Goal: Information Seeking & Learning: Learn about a topic

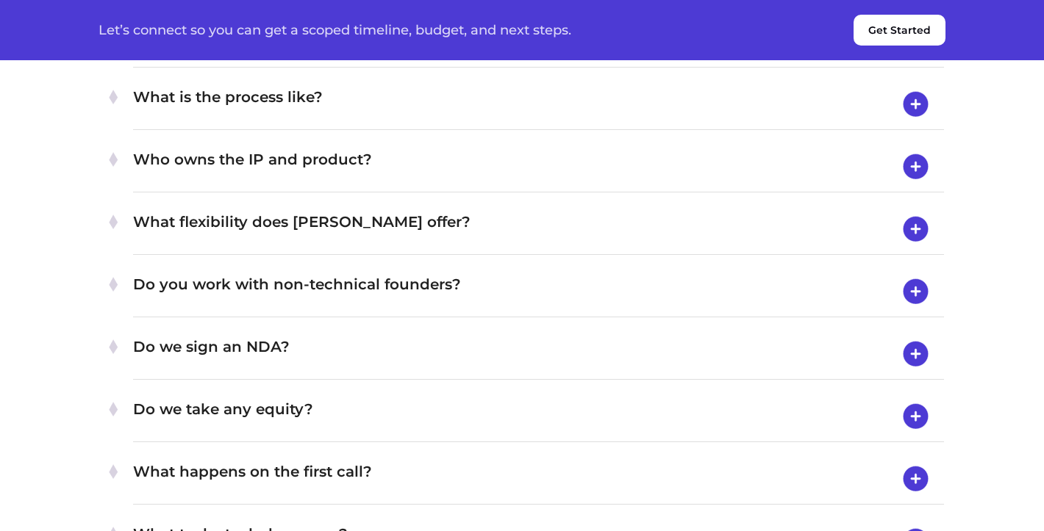
scroll to position [5225, 0]
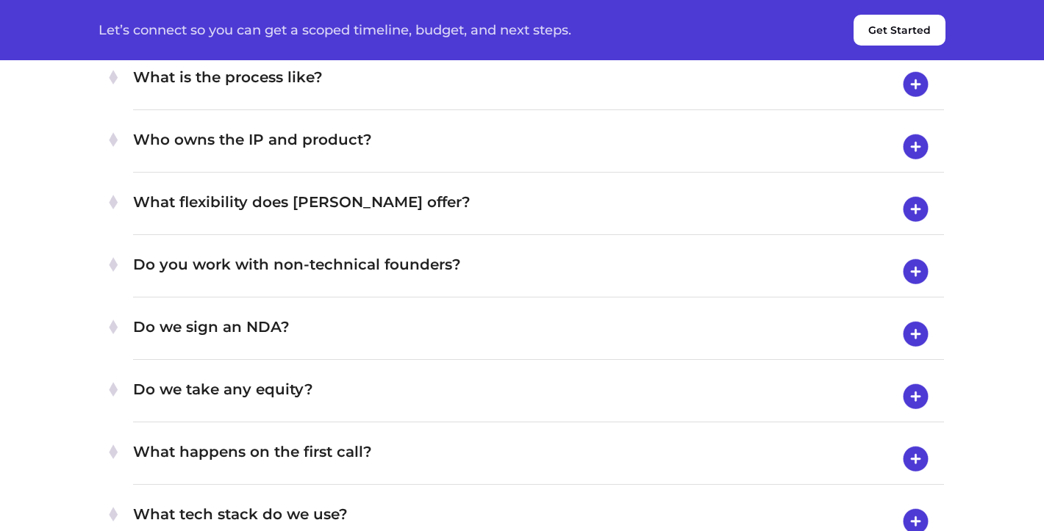
click at [488, 166] on h4 "Who owns the IP and product?" at bounding box center [538, 147] width 811 height 38
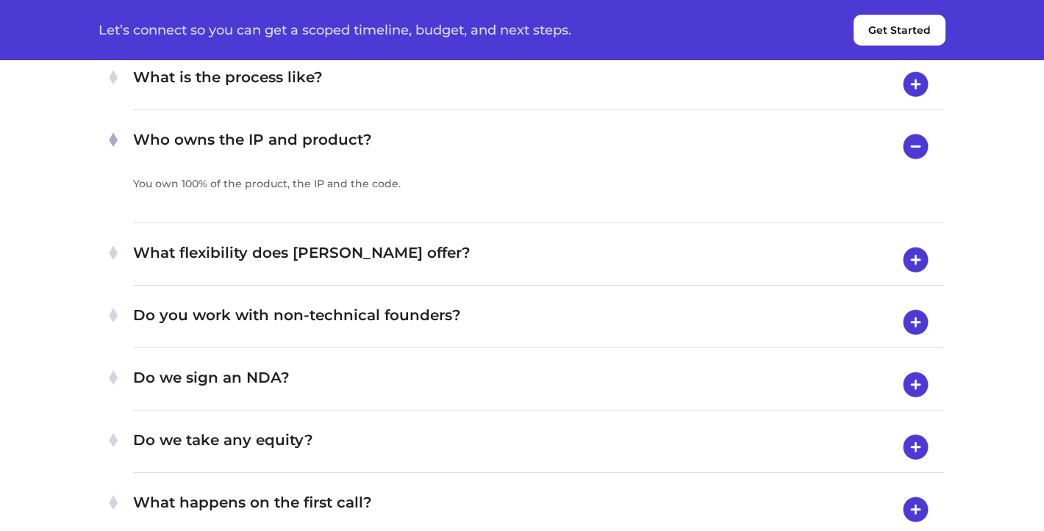
click at [485, 165] on h4 "Who owns the IP and product?" at bounding box center [538, 146] width 811 height 37
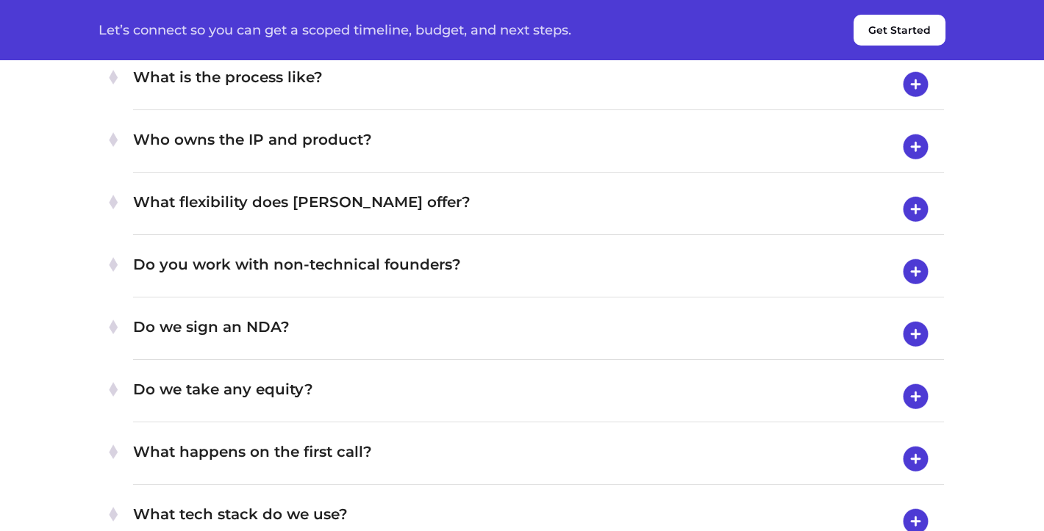
click at [534, 41] on h4 "What exactly does [PERSON_NAME] do?" at bounding box center [538, 22] width 811 height 38
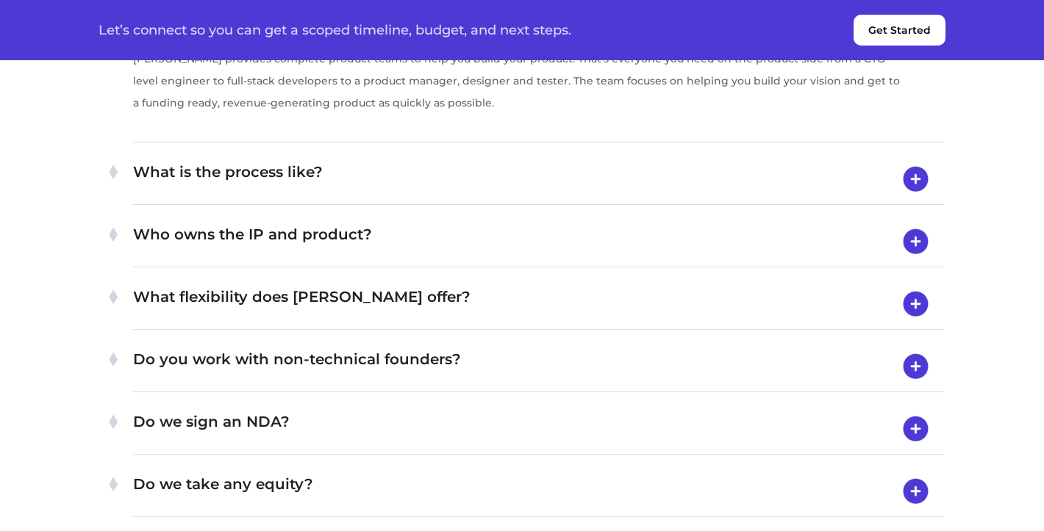
click at [533, 40] on h4 "What exactly does [PERSON_NAME] do?" at bounding box center [538, 21] width 811 height 37
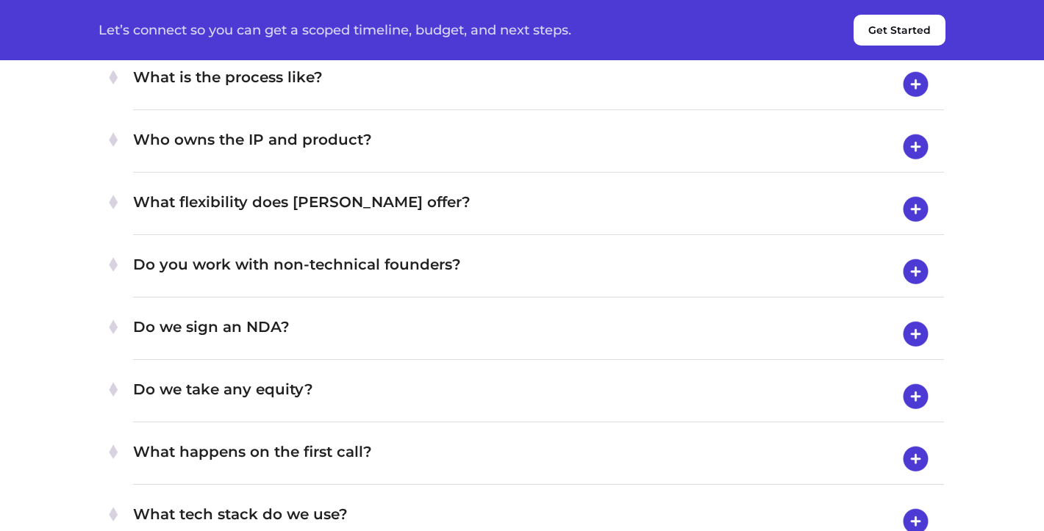
click at [508, 110] on div "What is the process like? Our structured approach ensures a seamless journey fr…" at bounding box center [538, 85] width 811 height 51
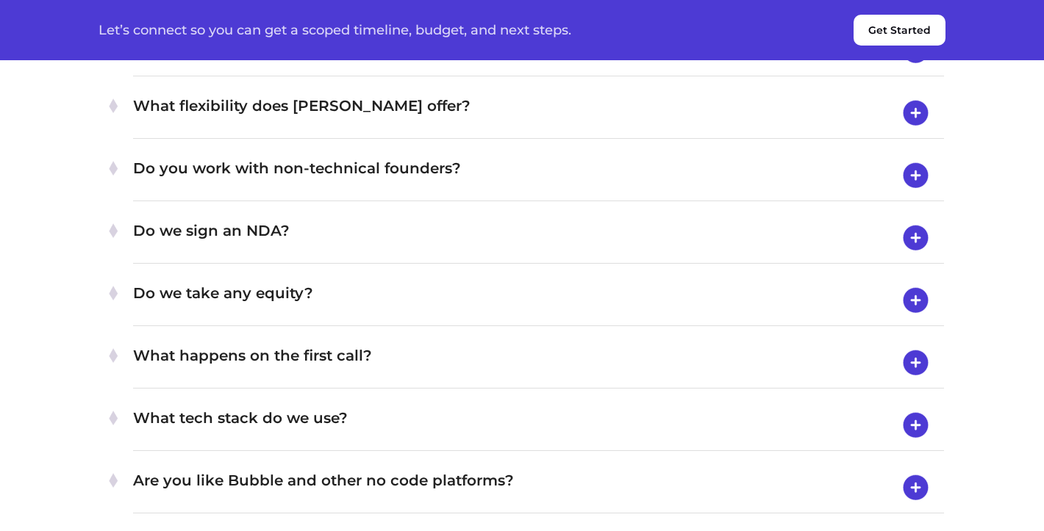
scroll to position [6432, 0]
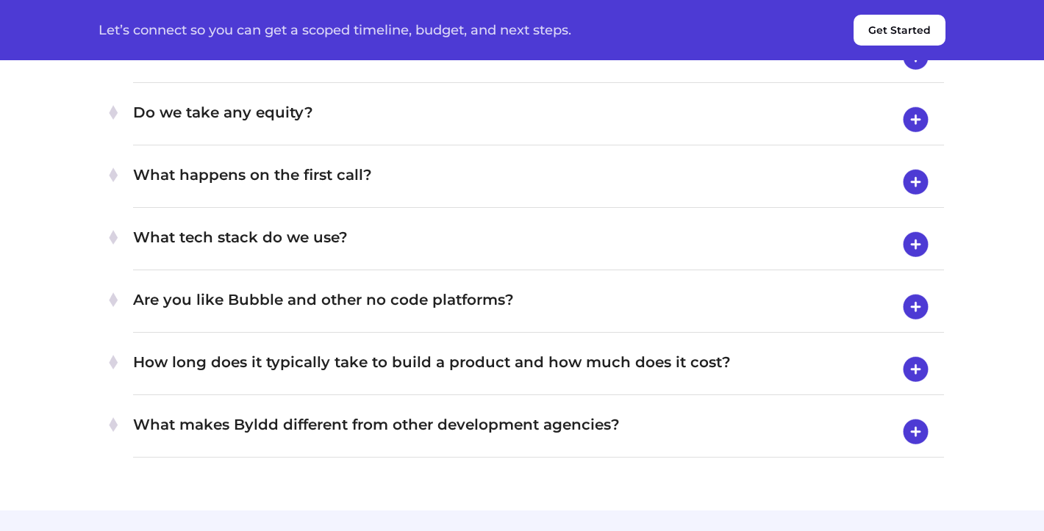
scroll to position [5560, 0]
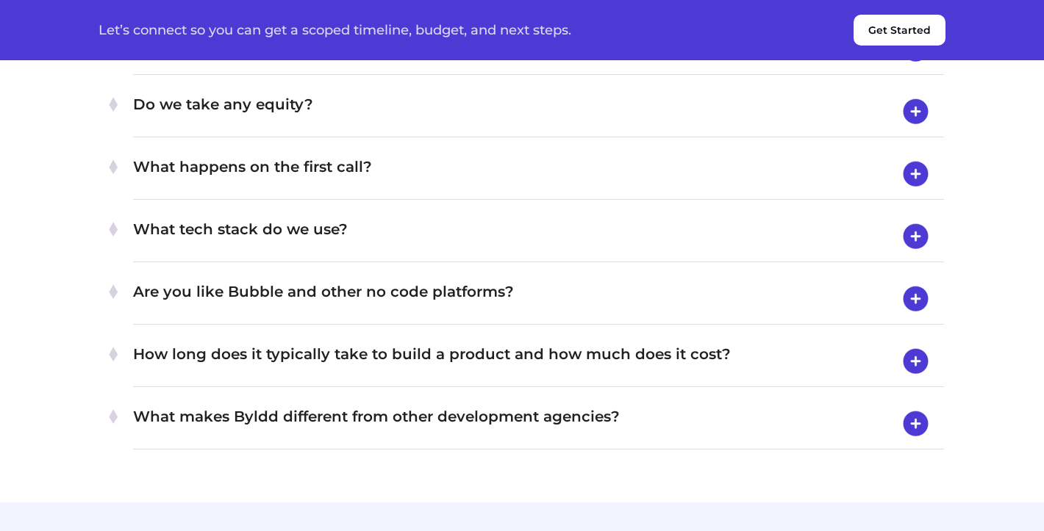
click at [465, 131] on h4 "Do we take any equity?" at bounding box center [538, 112] width 811 height 38
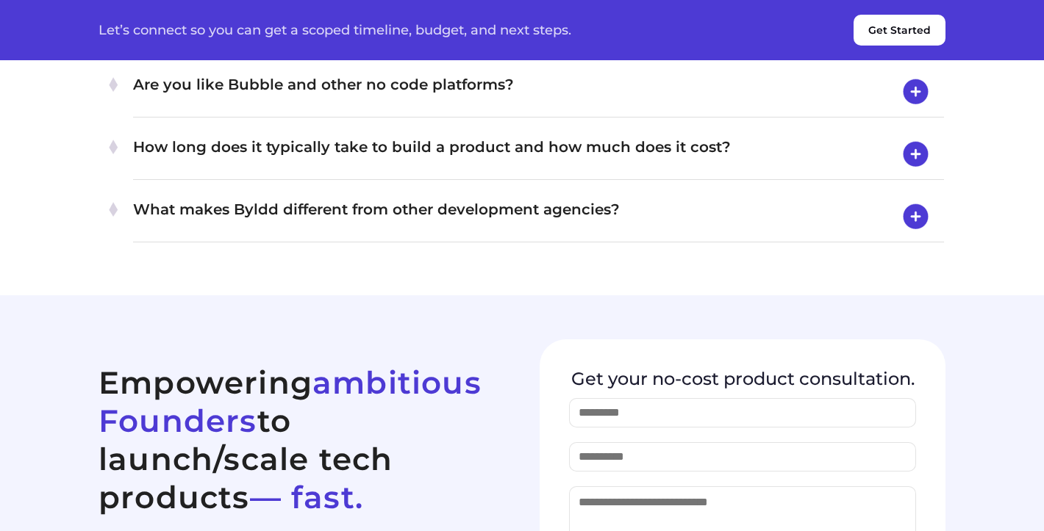
scroll to position [5833, 0]
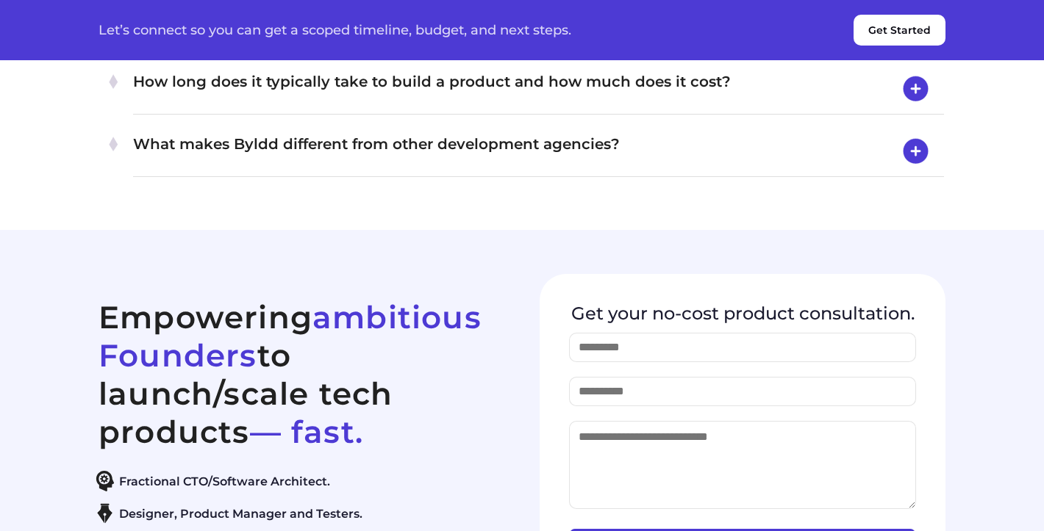
click at [300, 108] on h4 "How long does it typically take to build a product and how much does it cost?" at bounding box center [538, 89] width 811 height 38
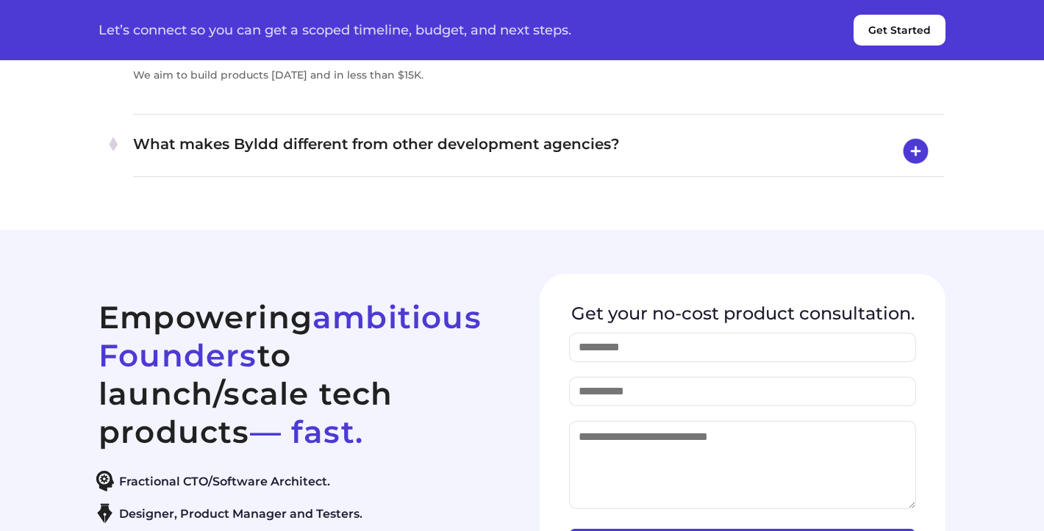
scroll to position [5884, 0]
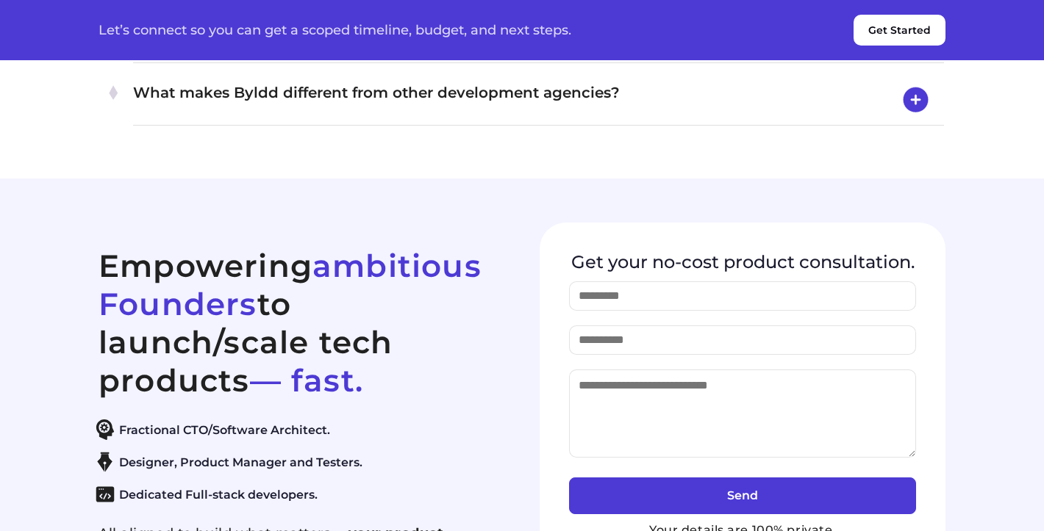
click at [334, 119] on h4 "What makes Byldd different from other development agencies?" at bounding box center [538, 100] width 811 height 38
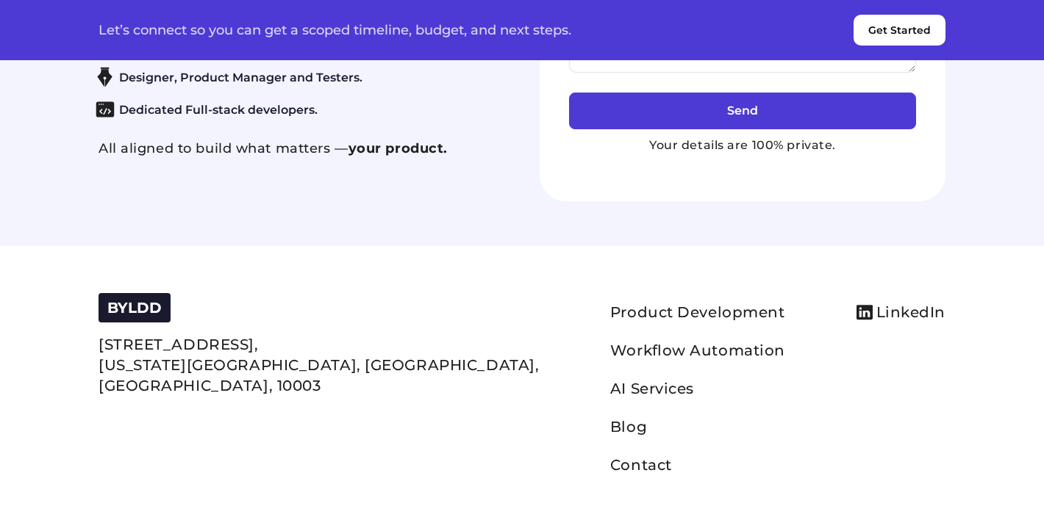
scroll to position [6742, 0]
click at [610, 387] on link "AI Services" at bounding box center [652, 389] width 84 height 18
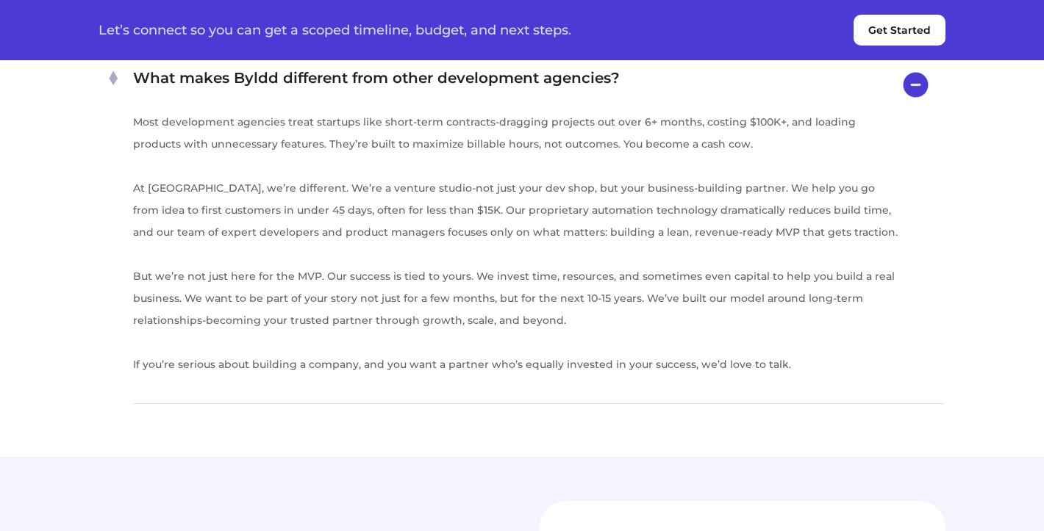
scroll to position [5685, 0]
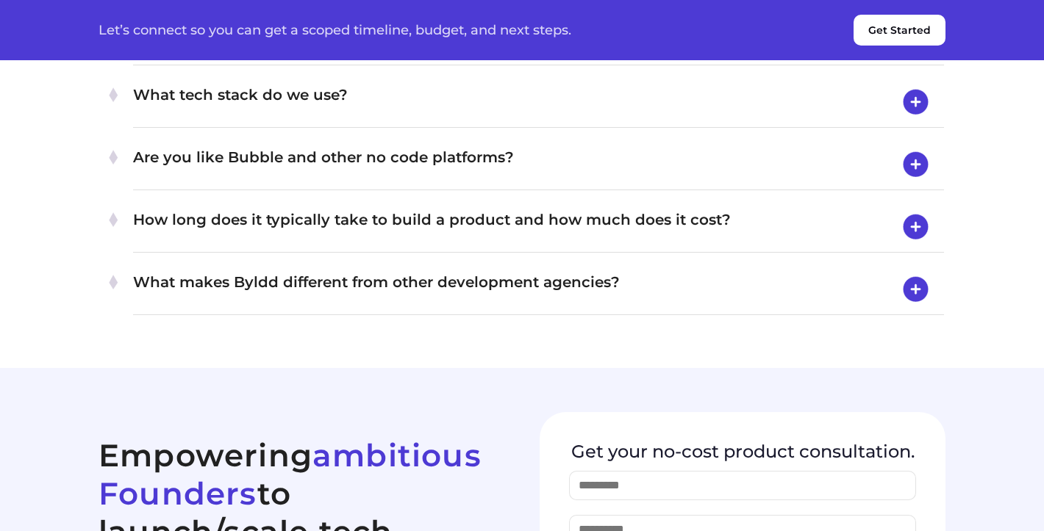
scroll to position [5699, 0]
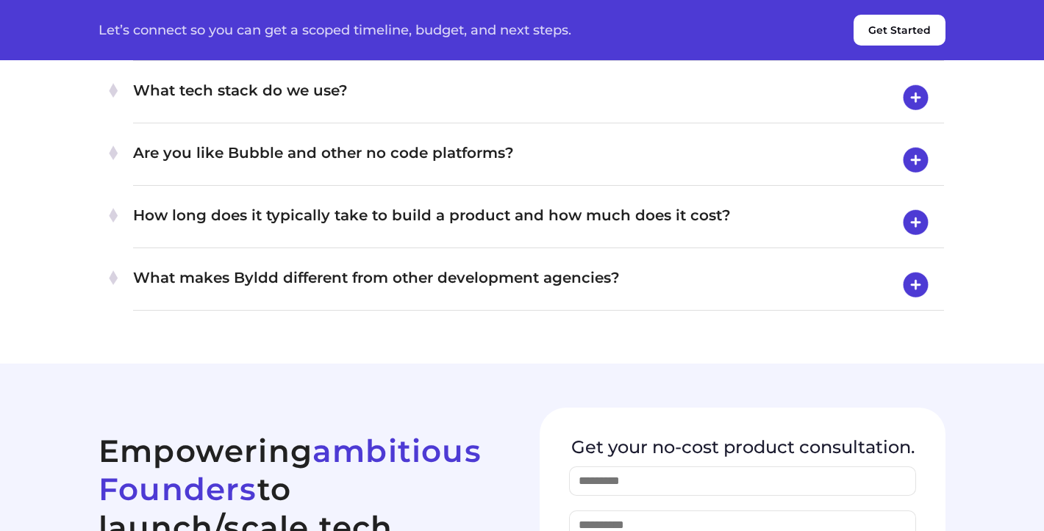
click at [193, 54] on h4 "What happens on the first call?" at bounding box center [538, 35] width 811 height 38
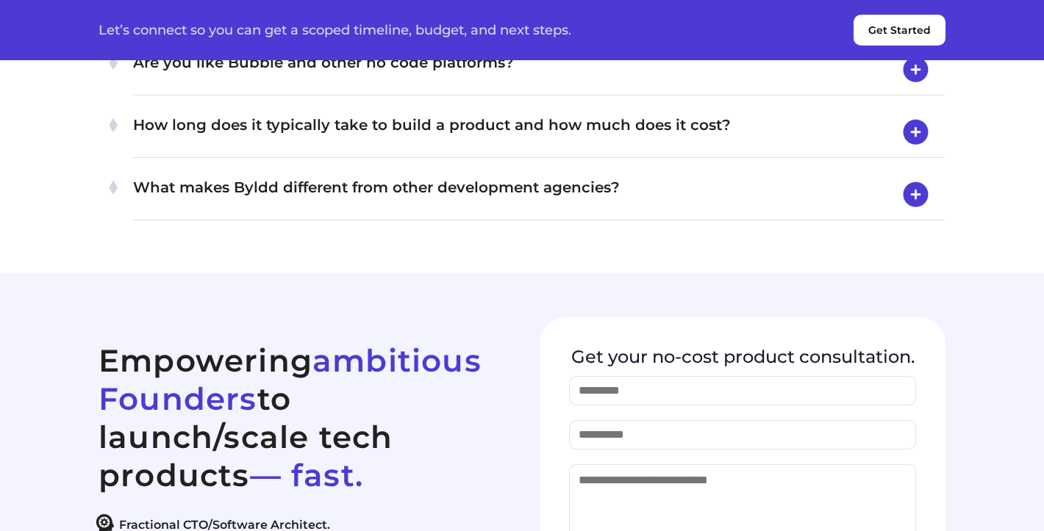
scroll to position [5854, 0]
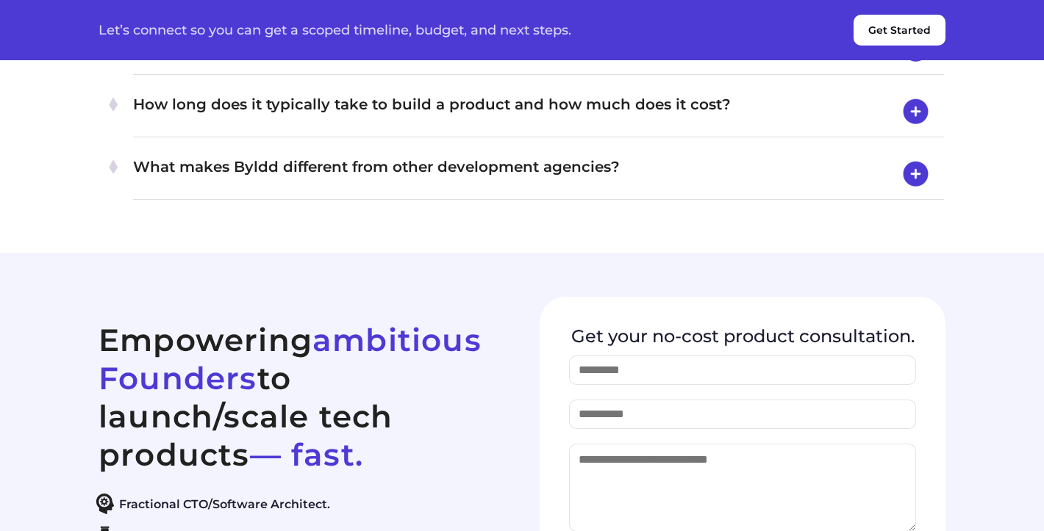
click at [155, 68] on h4 "Are you like Bubble and other no code platforms?" at bounding box center [538, 49] width 811 height 38
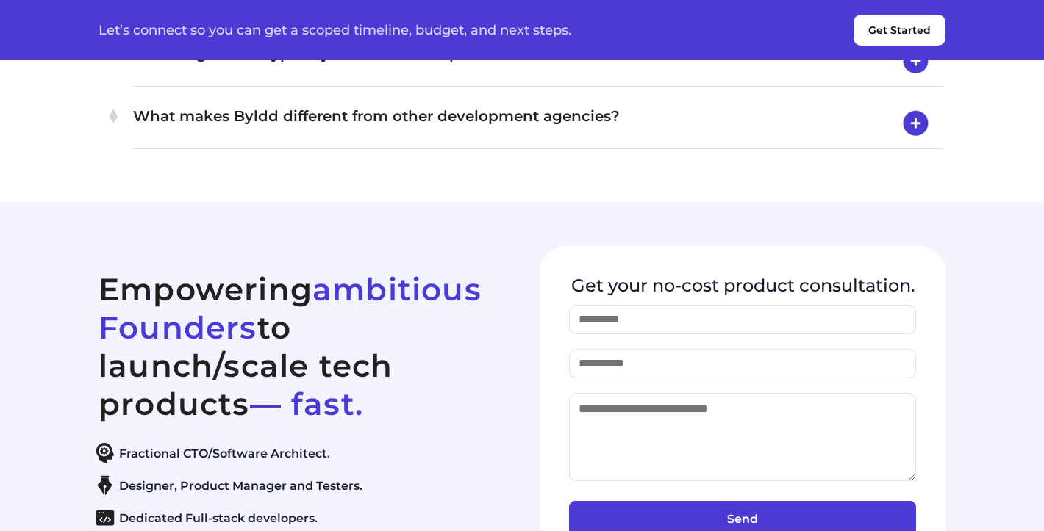
scroll to position [5893, 0]
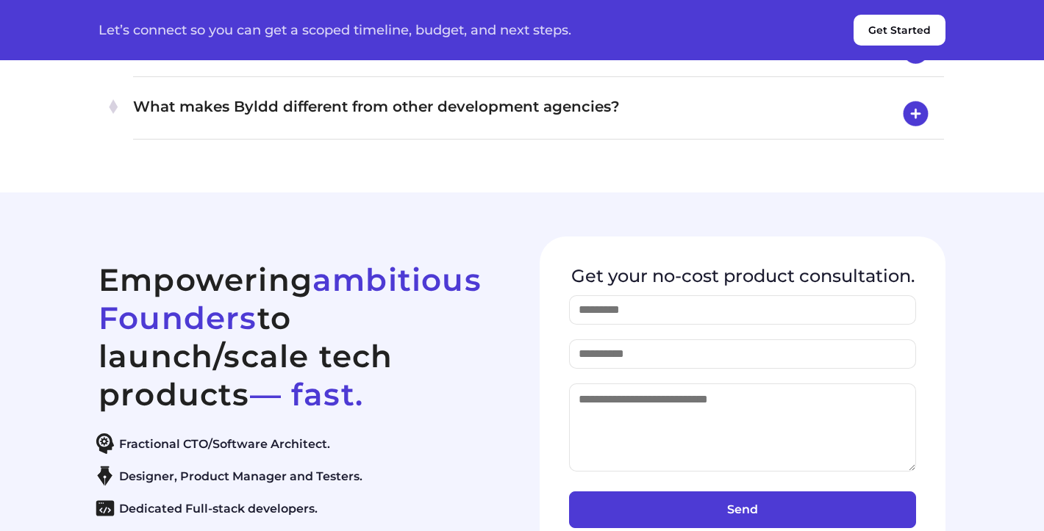
click at [193, 133] on h4 "What makes Byldd different from other development agencies?" at bounding box center [538, 114] width 811 height 38
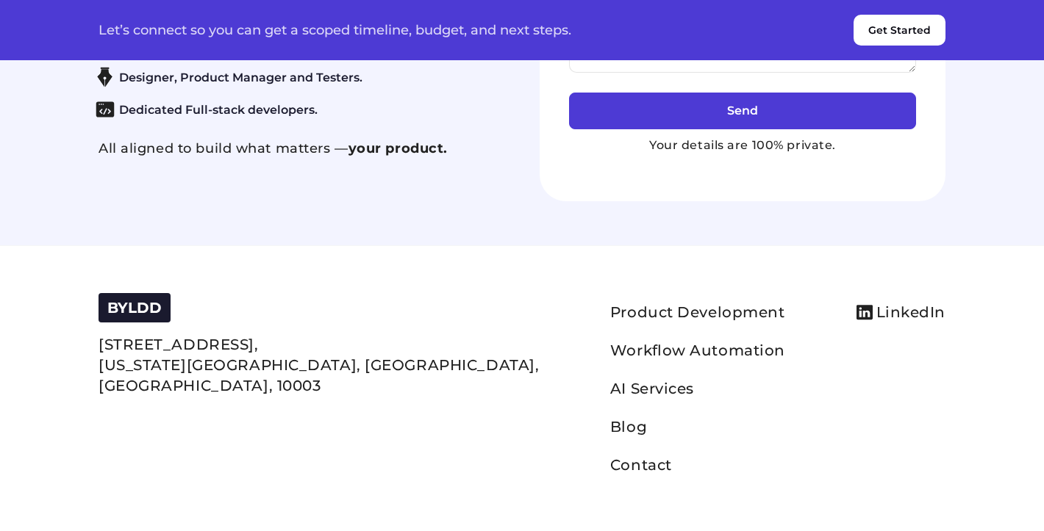
scroll to position [6742, 0]
click at [610, 469] on link "Contact" at bounding box center [641, 465] width 62 height 18
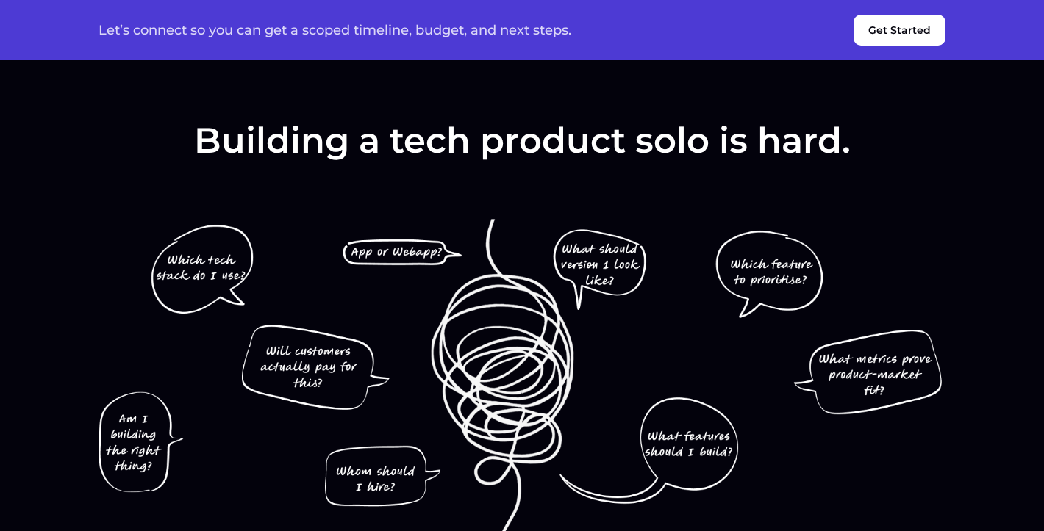
click at [886, 29] on button "Get Started" at bounding box center [899, 30] width 92 height 31
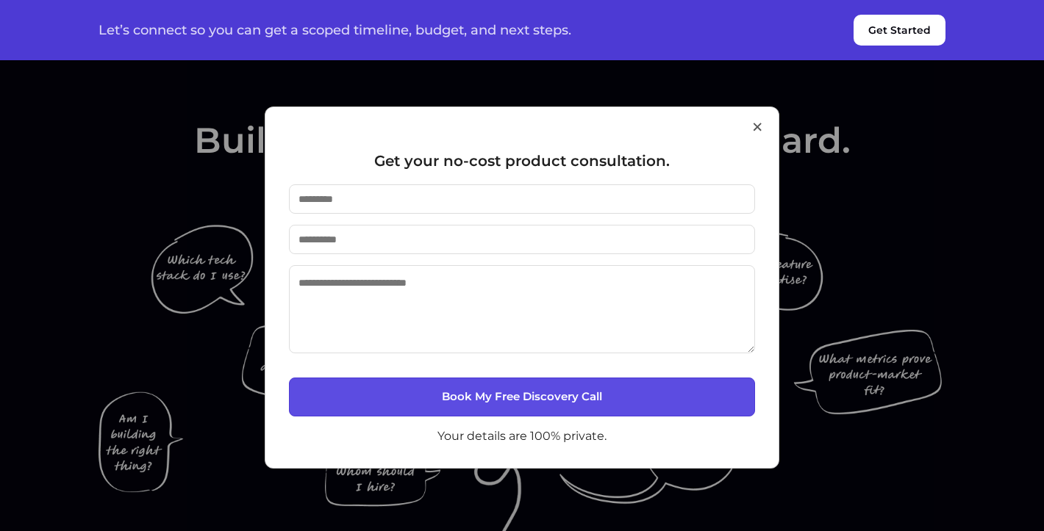
click at [758, 124] on button "×" at bounding box center [756, 126] width 13 height 37
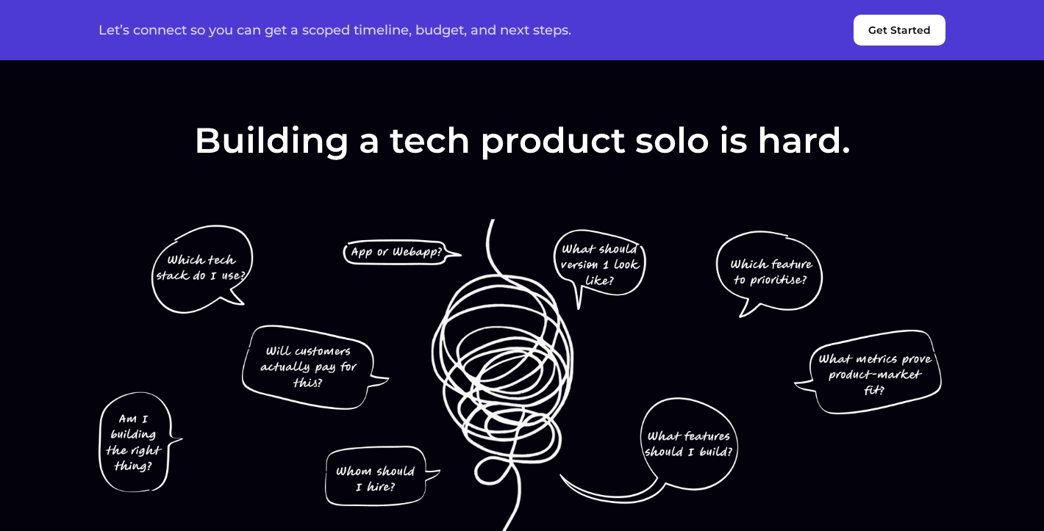
scroll to position [6742, 0]
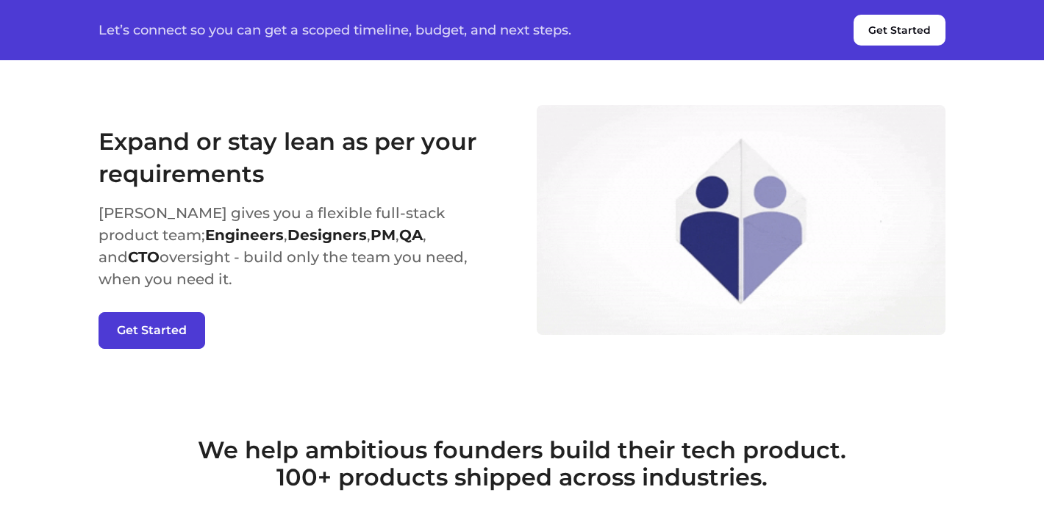
scroll to position [2072, 0]
